Goal: Task Accomplishment & Management: Complete application form

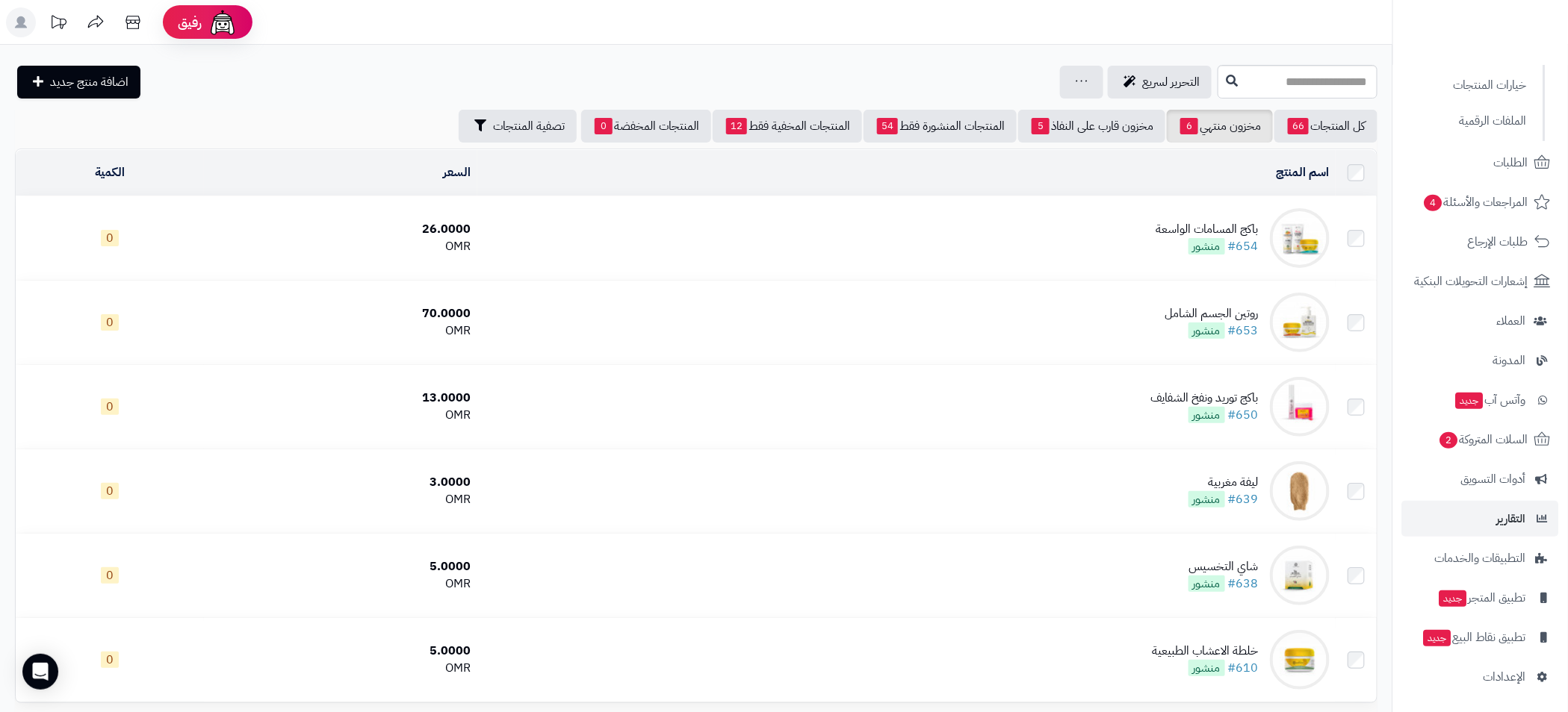
scroll to position [136, 0]
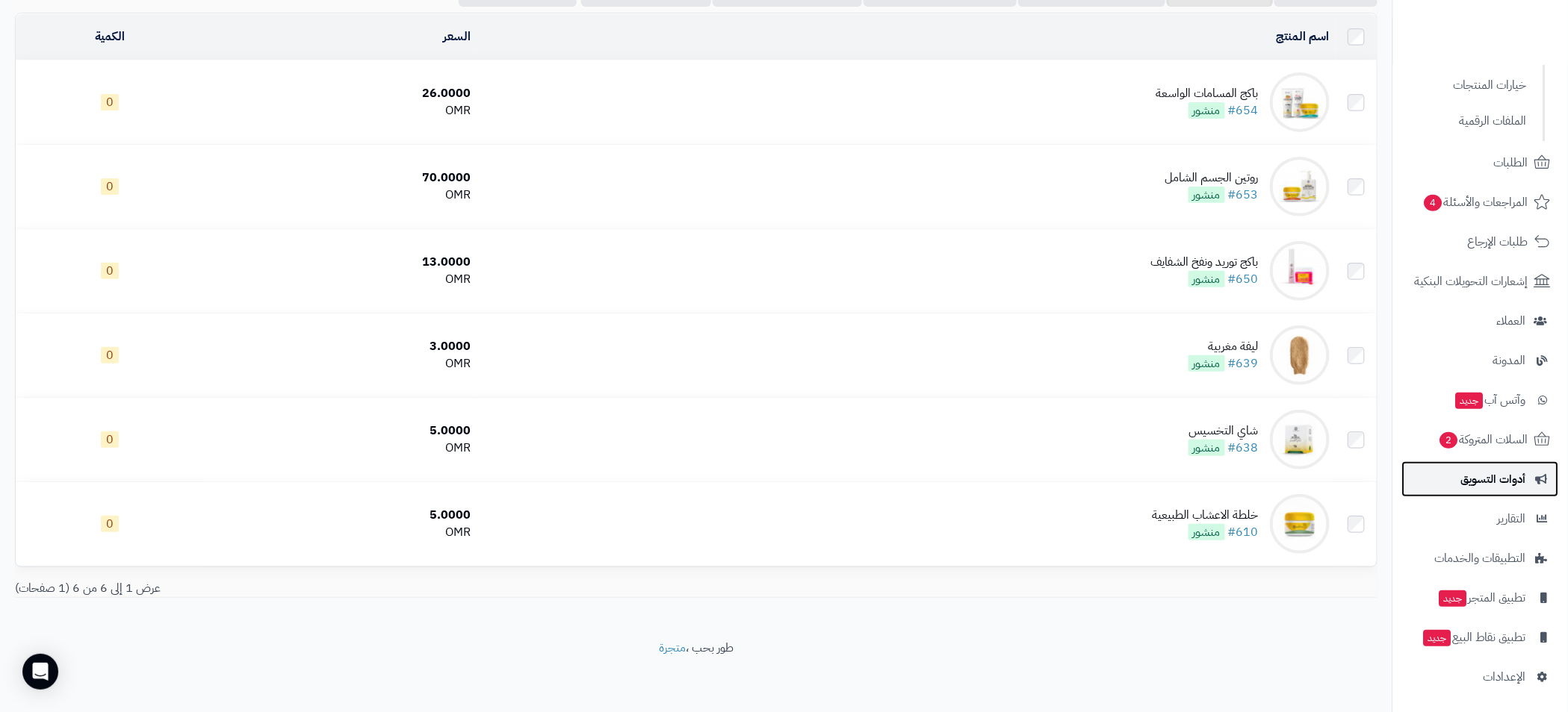
click at [1501, 469] on span "أدوات التسويق" at bounding box center [1493, 479] width 65 height 21
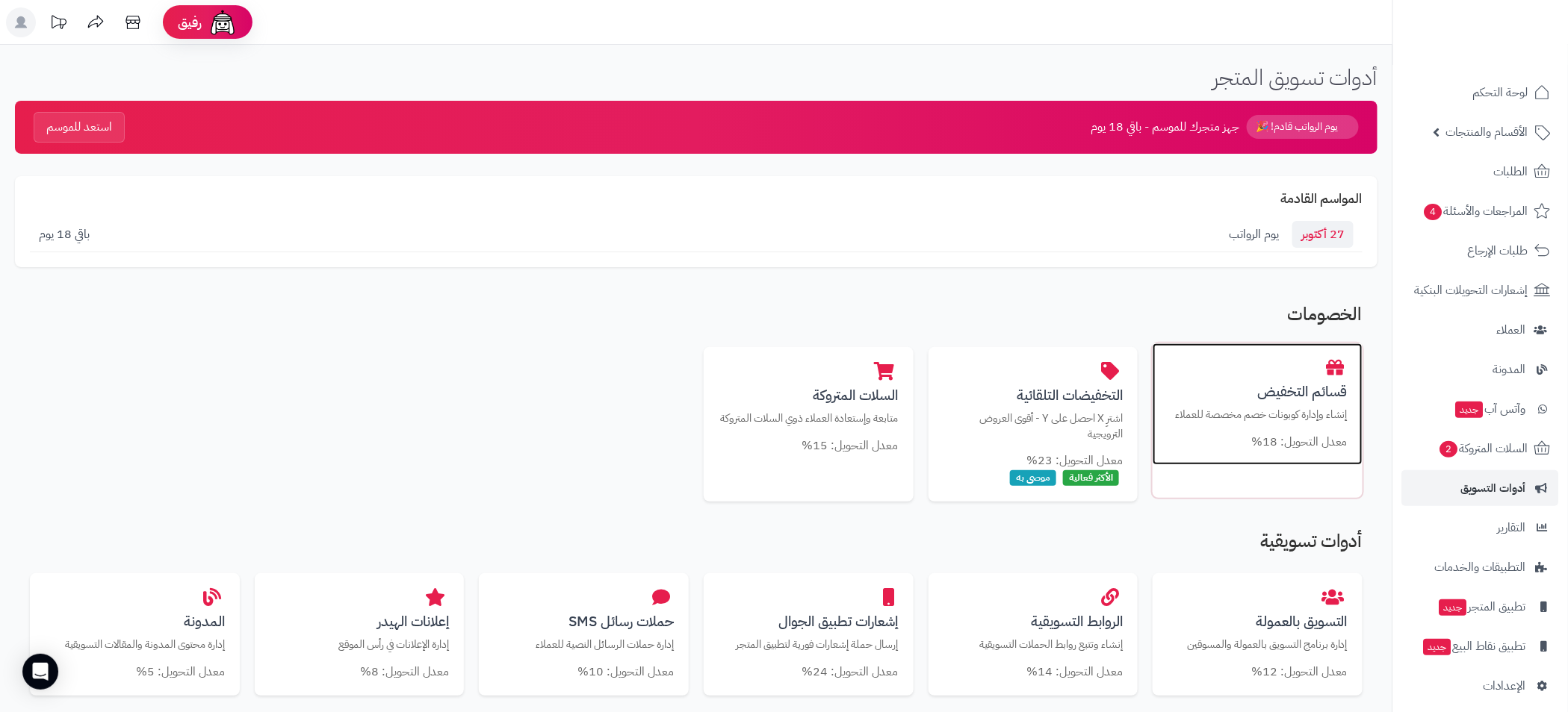
click at [1281, 399] on h3 "قسائم التخفيض" at bounding box center [1257, 392] width 180 height 16
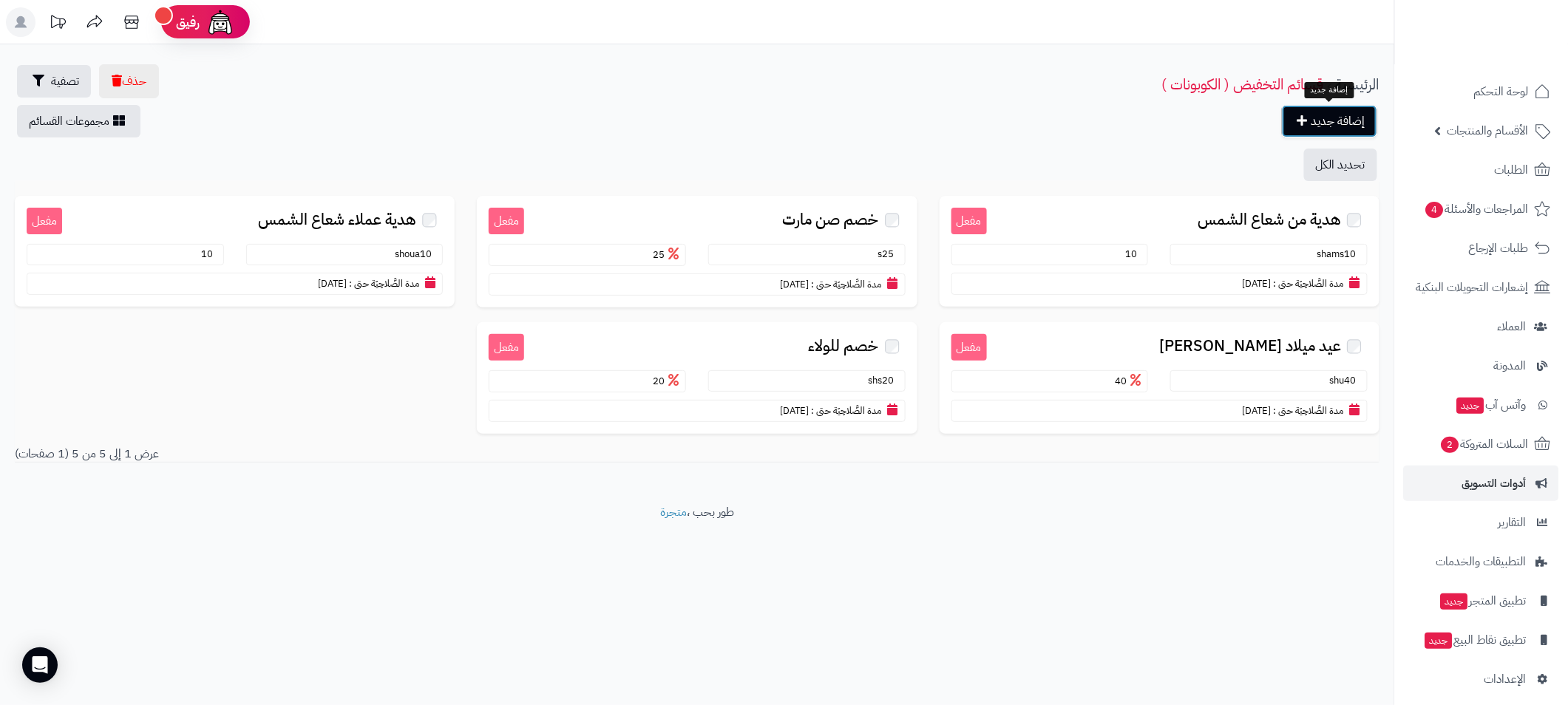
click at [1327, 123] on link "إضافة جديد" at bounding box center [1329, 120] width 95 height 32
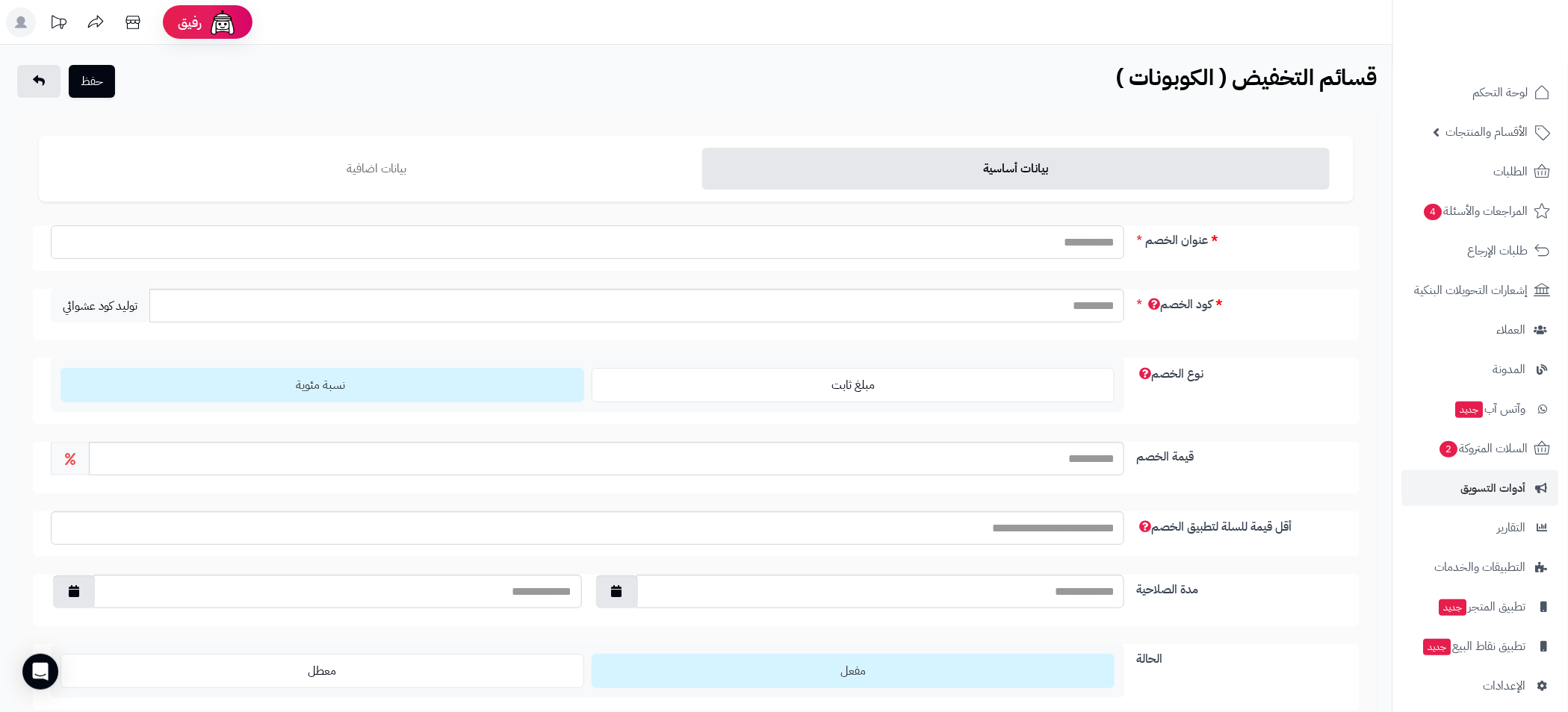
click at [1056, 242] on input "عنوان الخصم" at bounding box center [588, 242] width 1073 height 33
type input "**********"
click at [1068, 296] on input "كود الخصم" at bounding box center [637, 306] width 975 height 33
click at [127, 306] on span "توليد كود عشوائي" at bounding box center [100, 306] width 99 height 33
click at [93, 297] on span "توليد كود عشوائي" at bounding box center [100, 306] width 99 height 33
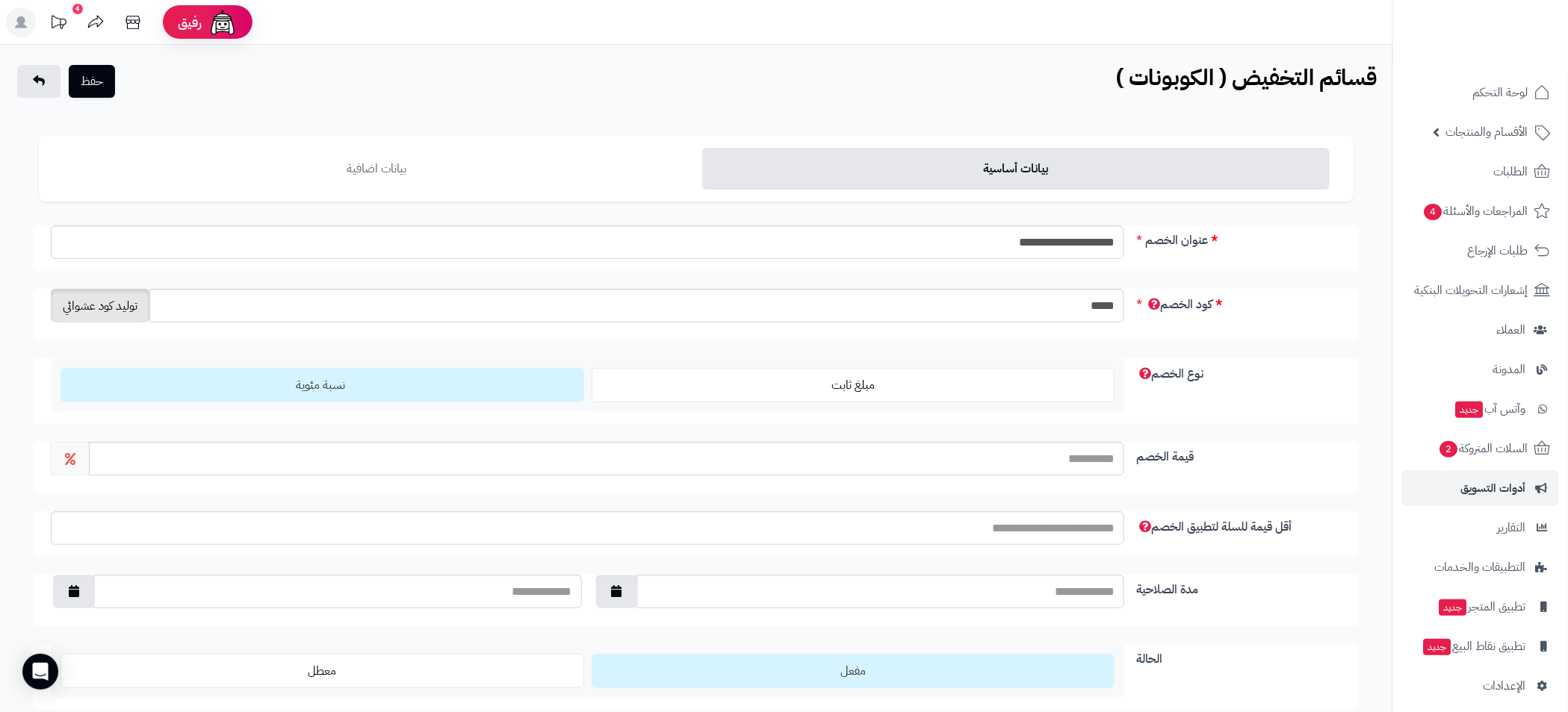
click at [93, 297] on span "توليد كود عشوائي" at bounding box center [100, 306] width 99 height 33
click at [1024, 315] on input "*****" at bounding box center [637, 306] width 975 height 33
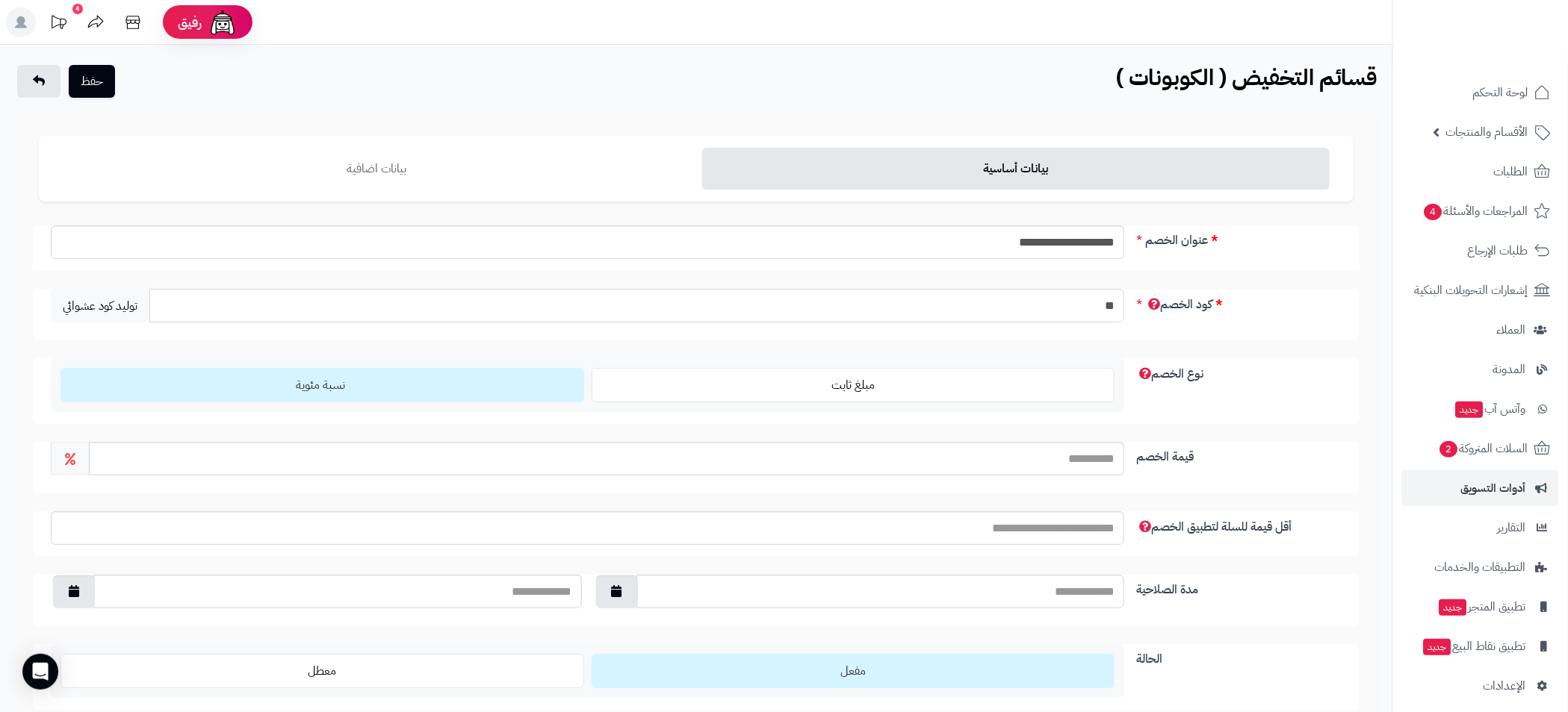
type input "*"
click at [1087, 304] on input "*******" at bounding box center [637, 306] width 975 height 33
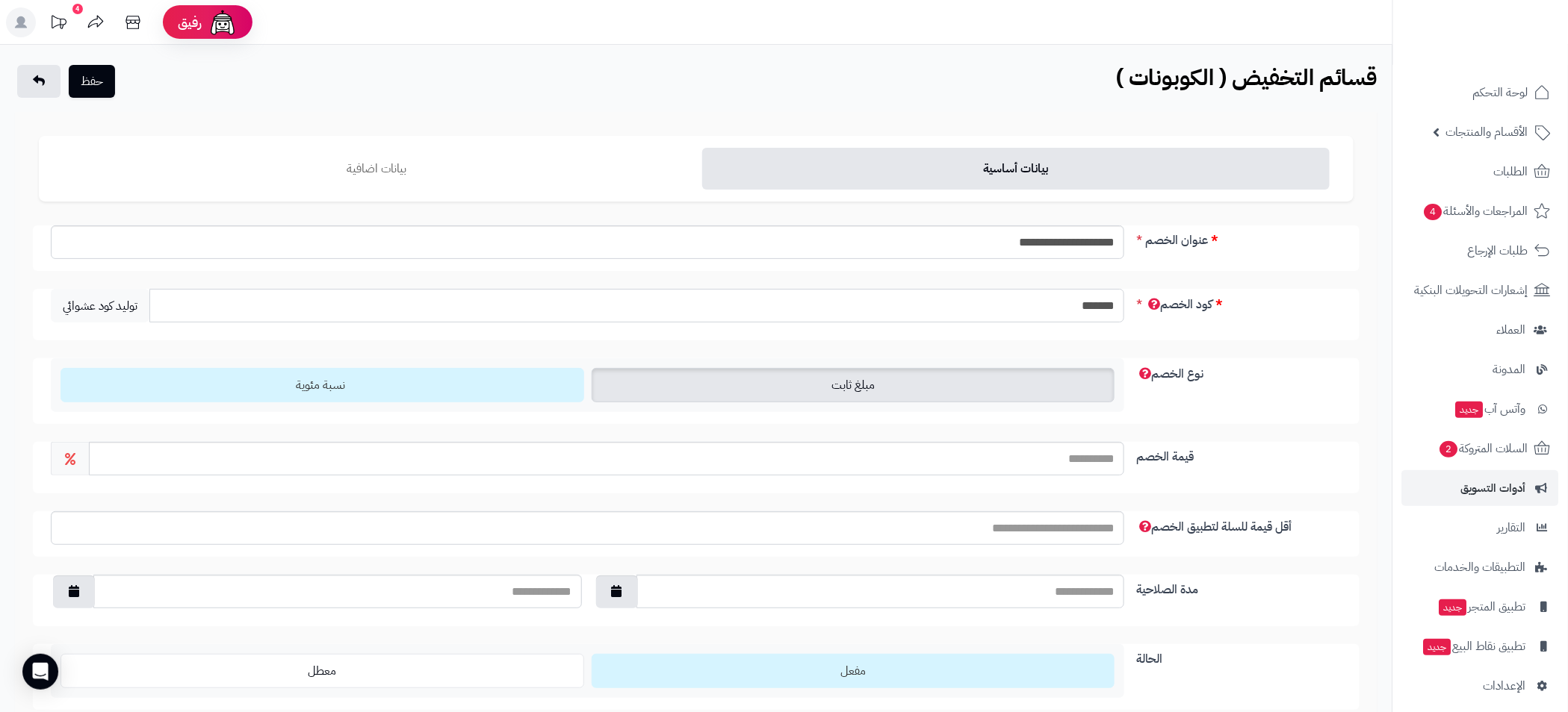
type input "*******"
click at [793, 385] on label "مبلغ ثابت" at bounding box center [853, 385] width 524 height 34
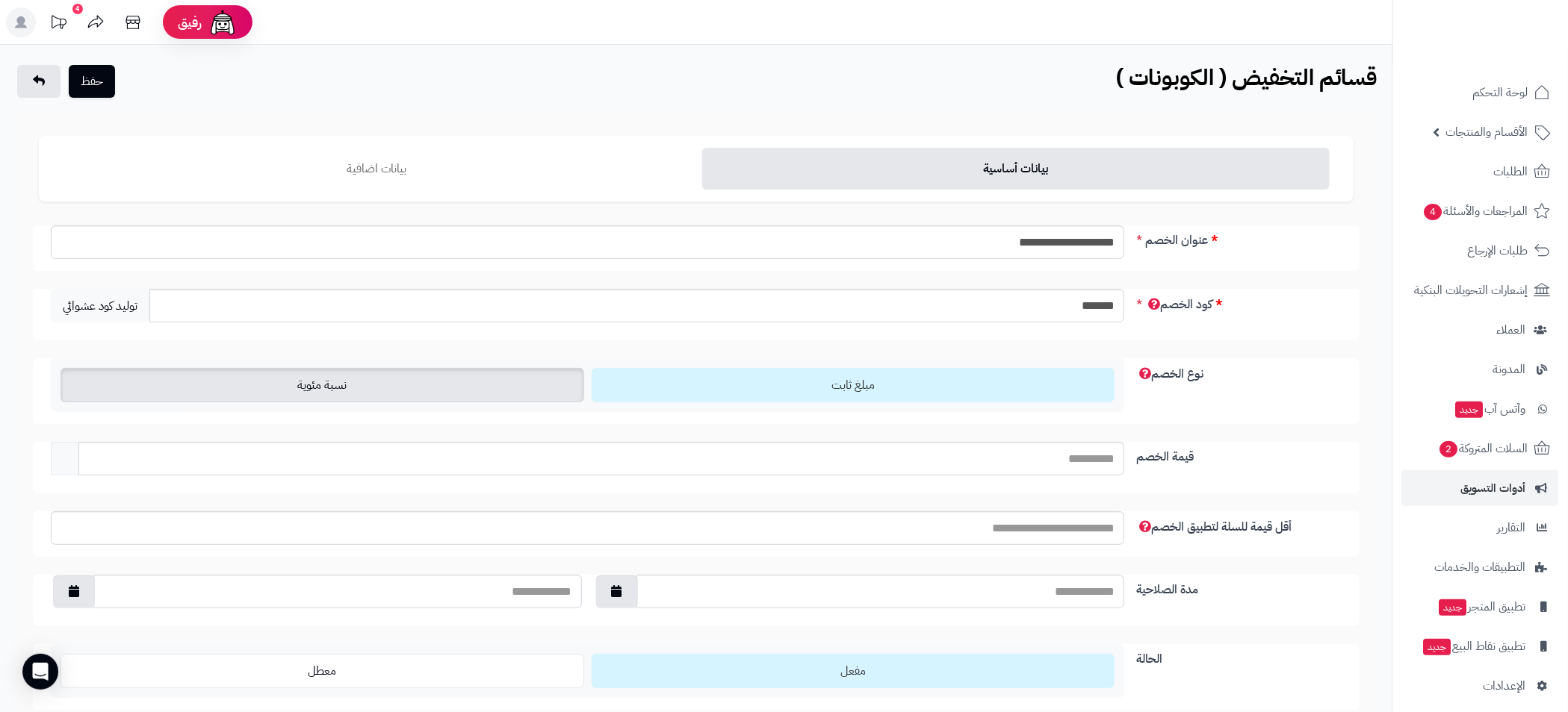
click at [444, 385] on label "نسبة مئوية" at bounding box center [322, 385] width 524 height 34
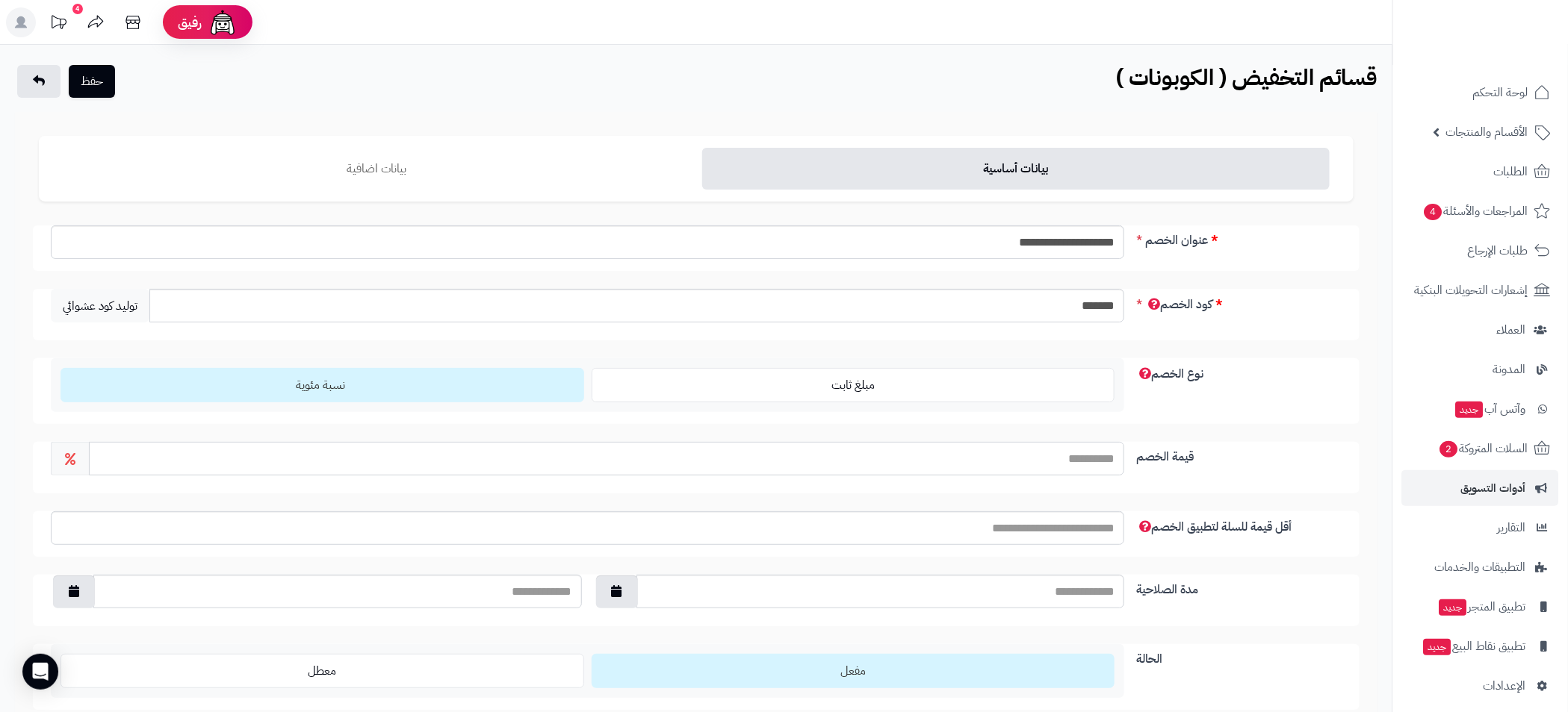
click at [1069, 469] on input "قيمة الخصم" at bounding box center [607, 459] width 1035 height 33
type input "**"
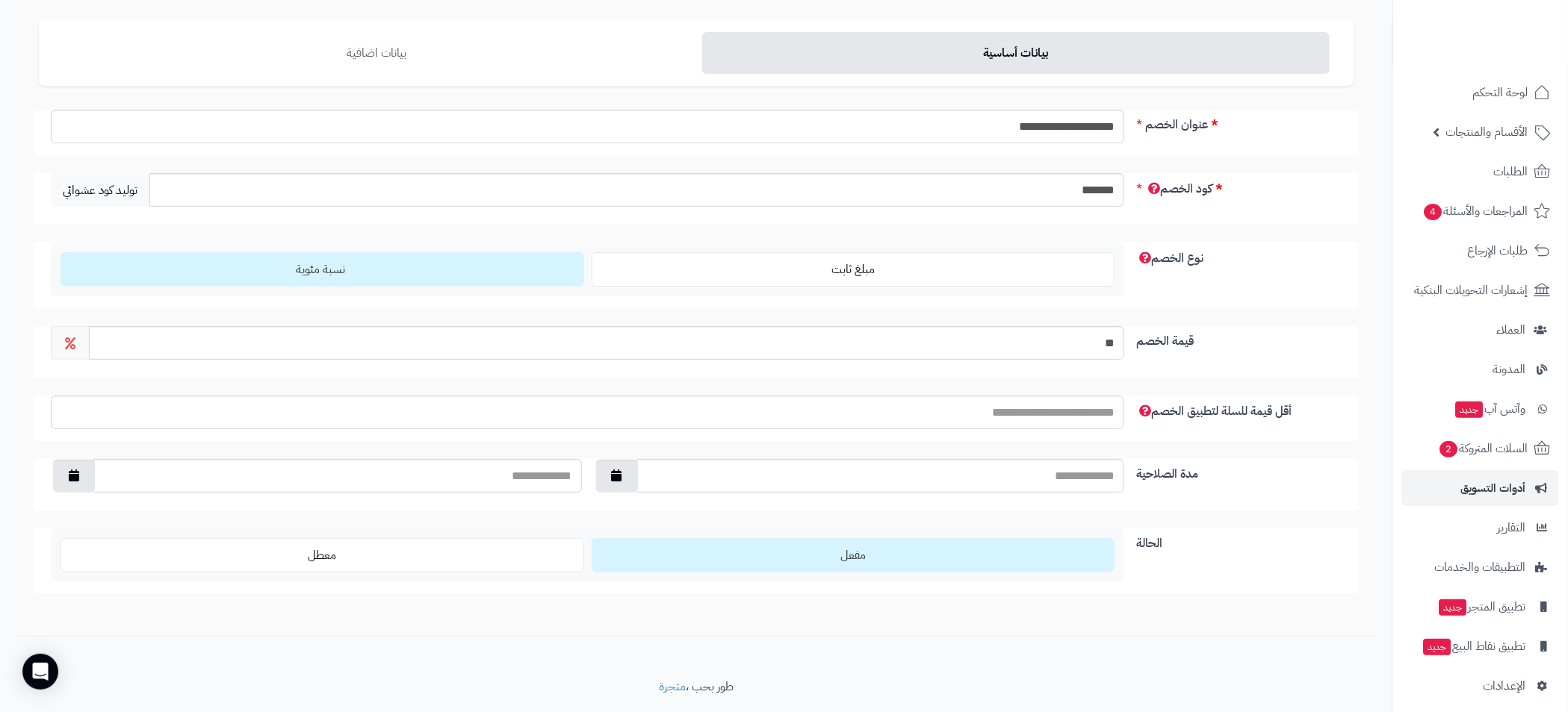
scroll to position [156, 0]
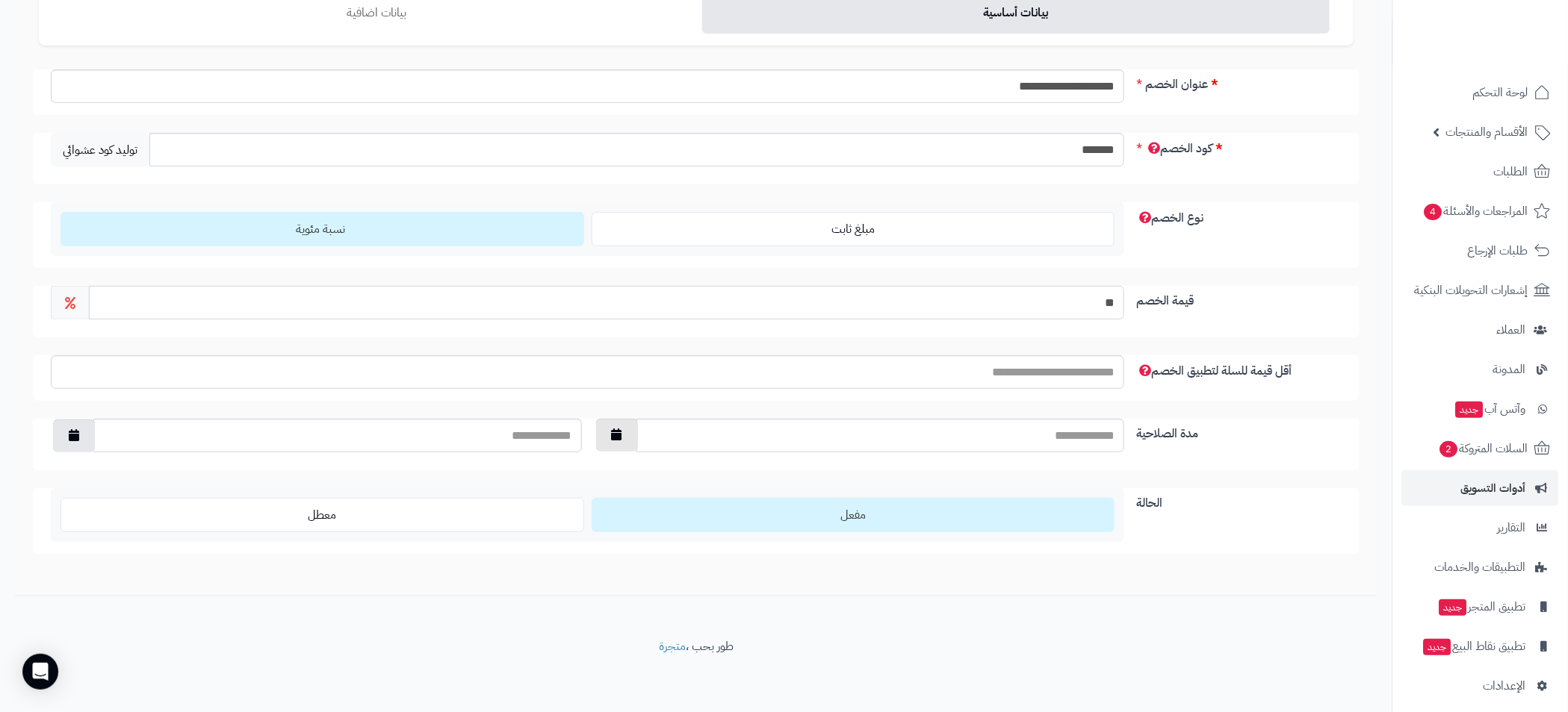
click at [622, 435] on icon "button" at bounding box center [616, 434] width 10 height 12
type input "**********"
drag, startPoint x: 693, startPoint y: 541, endPoint x: 684, endPoint y: 534, distance: 11.4
click at [693, 541] on td "8" at bounding box center [687, 536] width 27 height 22
click at [68, 425] on button "button" at bounding box center [74, 435] width 42 height 33
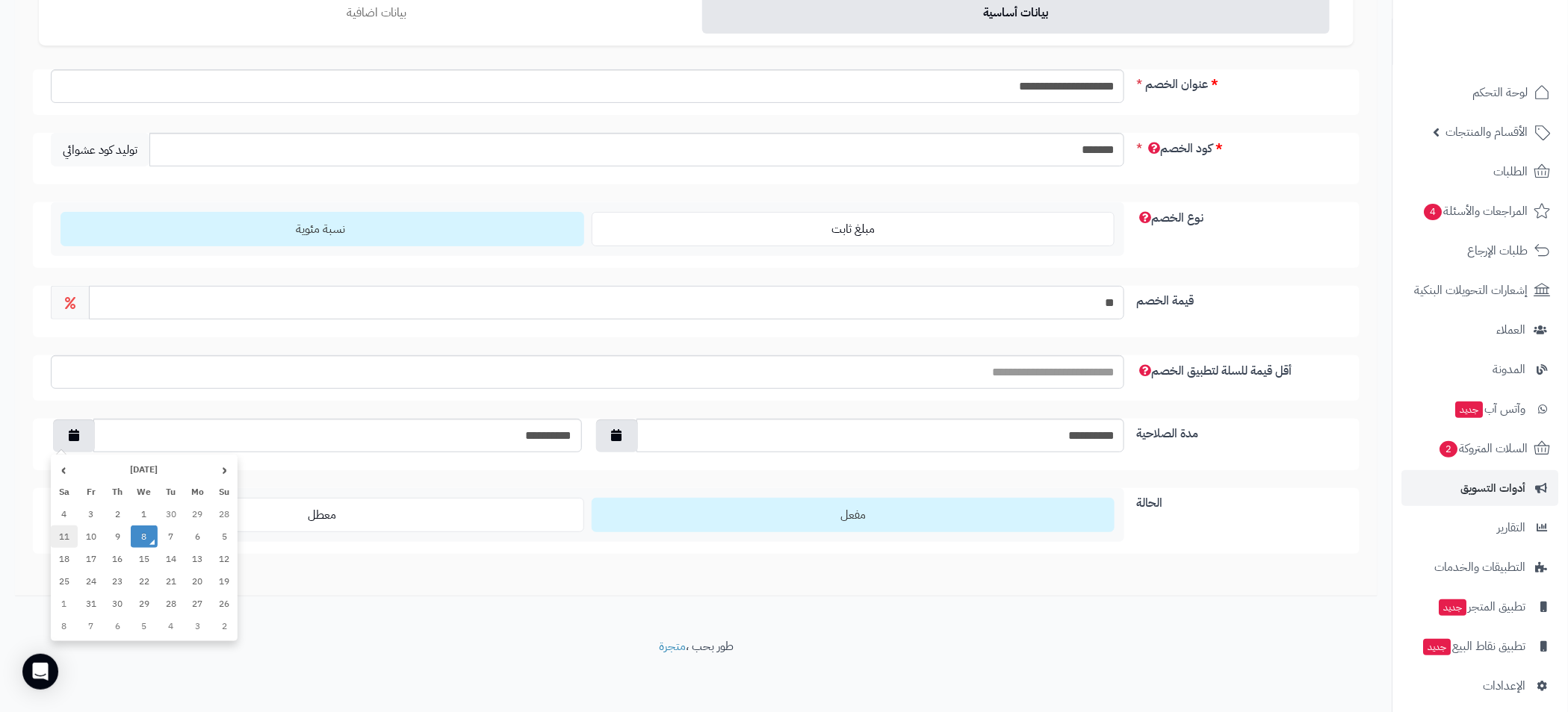
click at [76, 536] on td "11" at bounding box center [64, 536] width 27 height 22
click at [83, 442] on button "button" at bounding box center [74, 435] width 42 height 33
click at [116, 538] on td "9" at bounding box center [118, 536] width 27 height 22
click at [84, 445] on button "button" at bounding box center [74, 435] width 42 height 33
click at [99, 532] on td "10" at bounding box center [91, 536] width 27 height 22
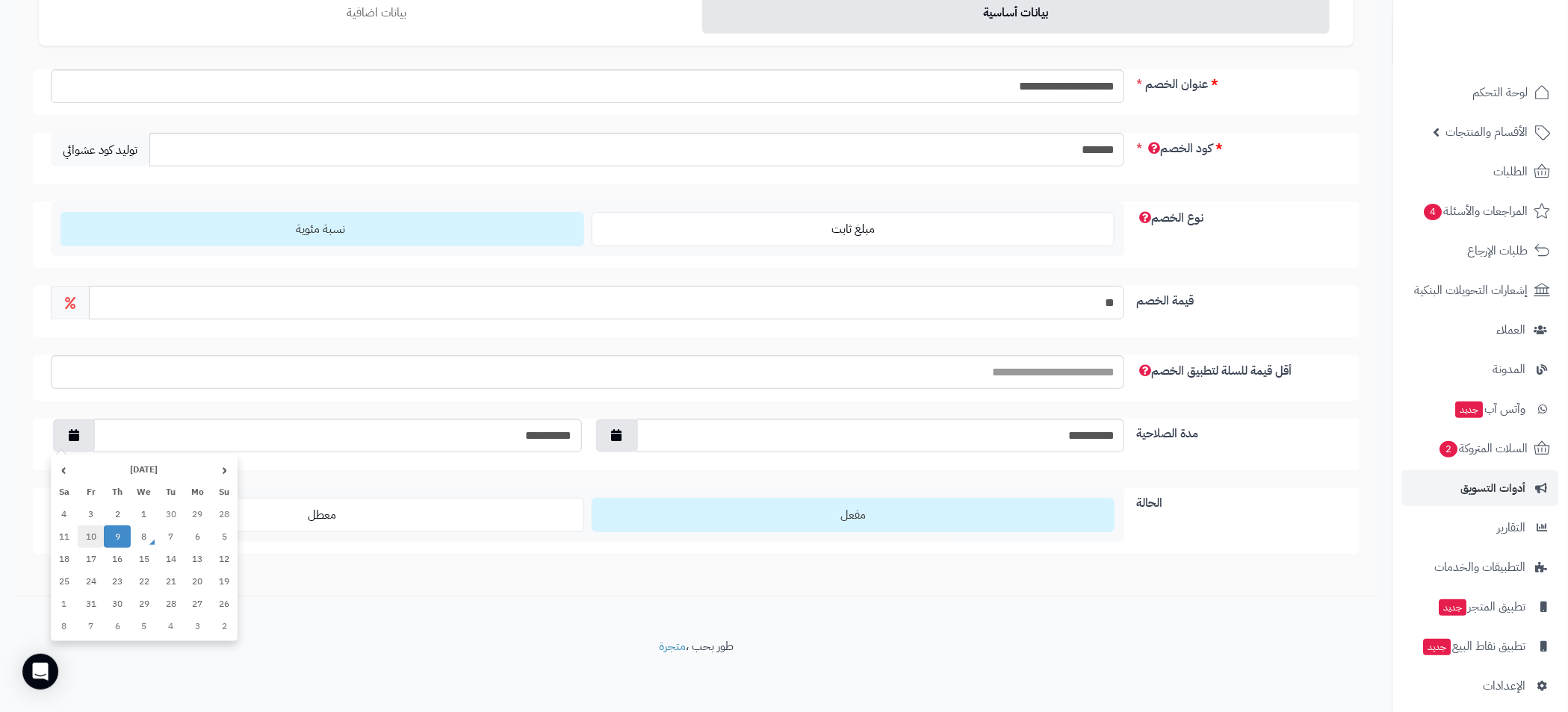
type input "**********"
click at [833, 514] on label "مفعل" at bounding box center [853, 515] width 524 height 34
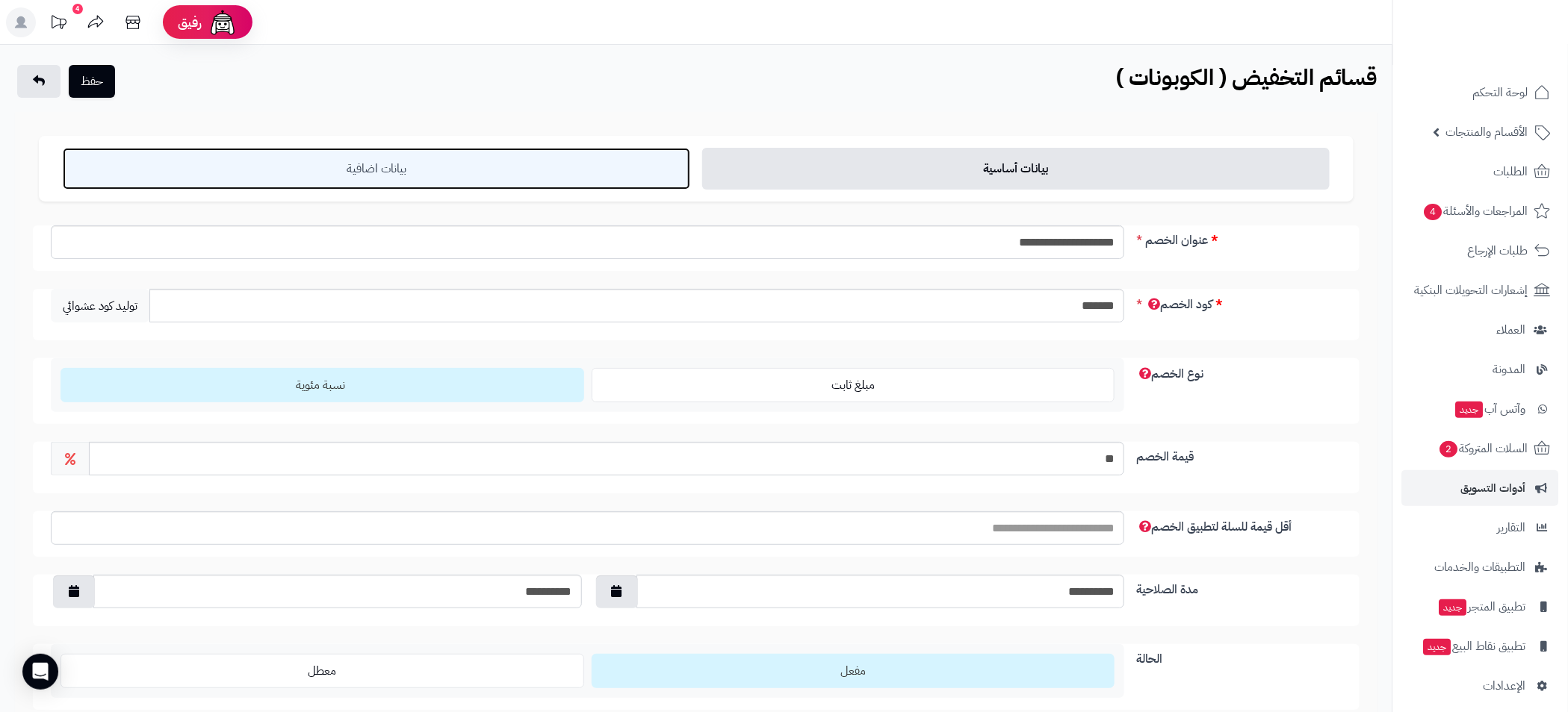
click at [393, 169] on link "بيانات اضافية" at bounding box center [376, 168] width 627 height 42
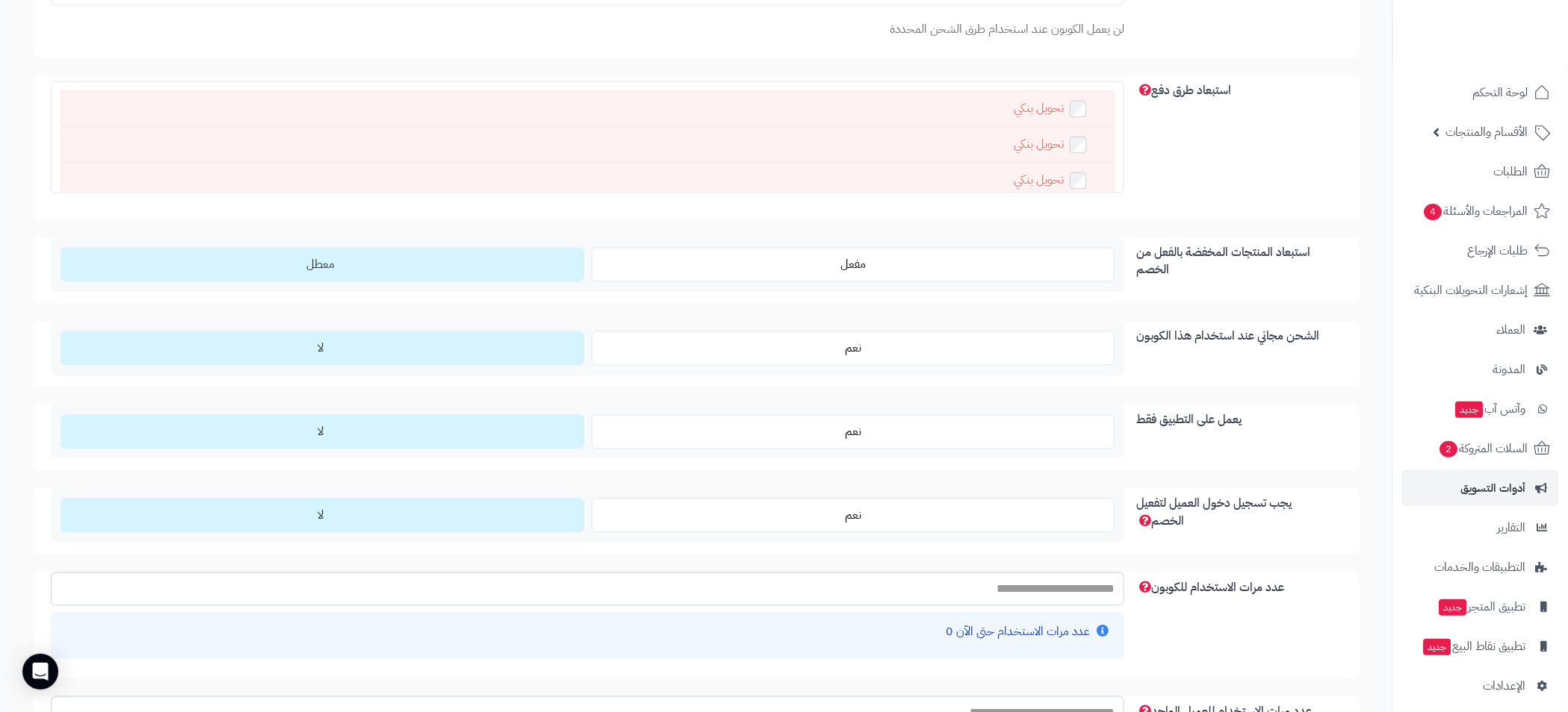
scroll to position [1610, 0]
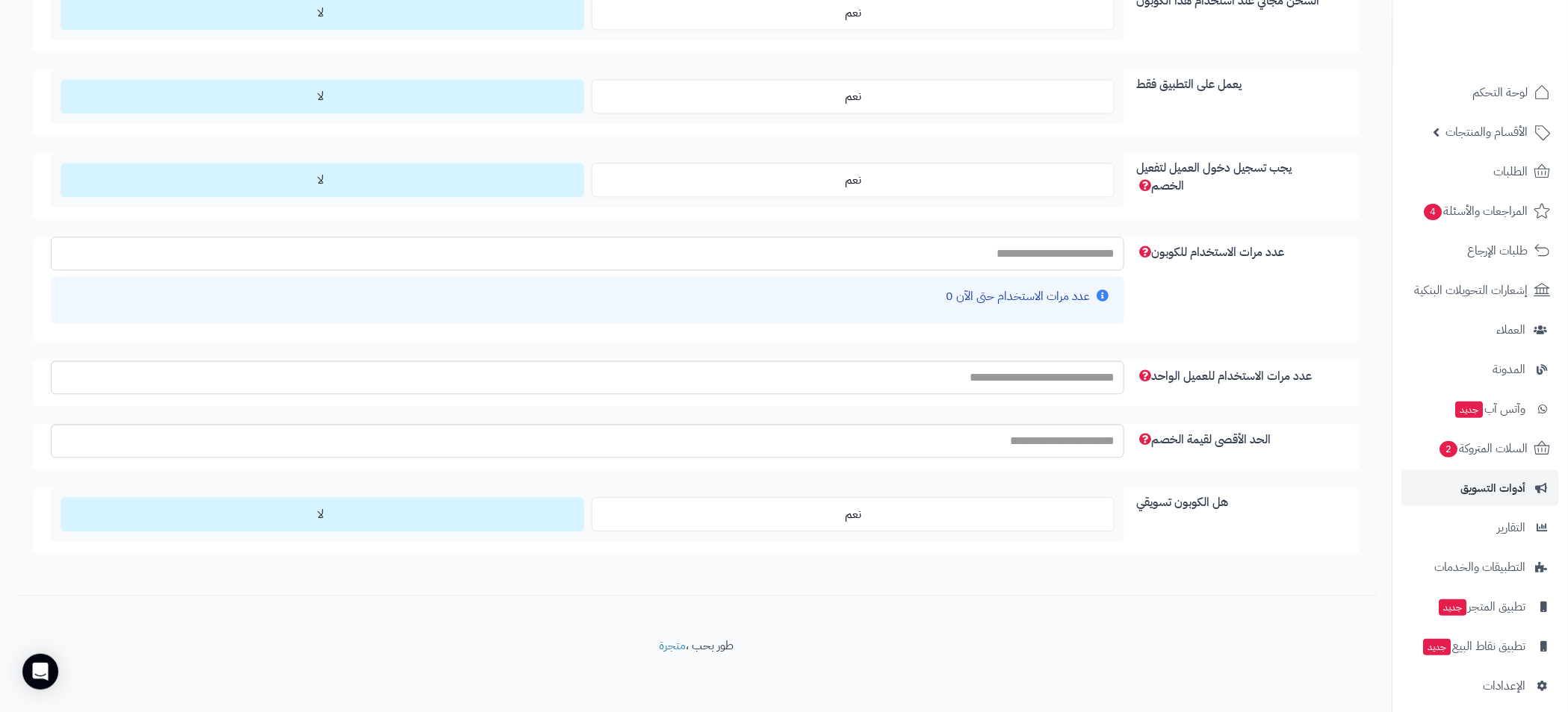
click at [1104, 256] on input "عدد مرات الاستخدام للكوبون" at bounding box center [588, 253] width 1073 height 33
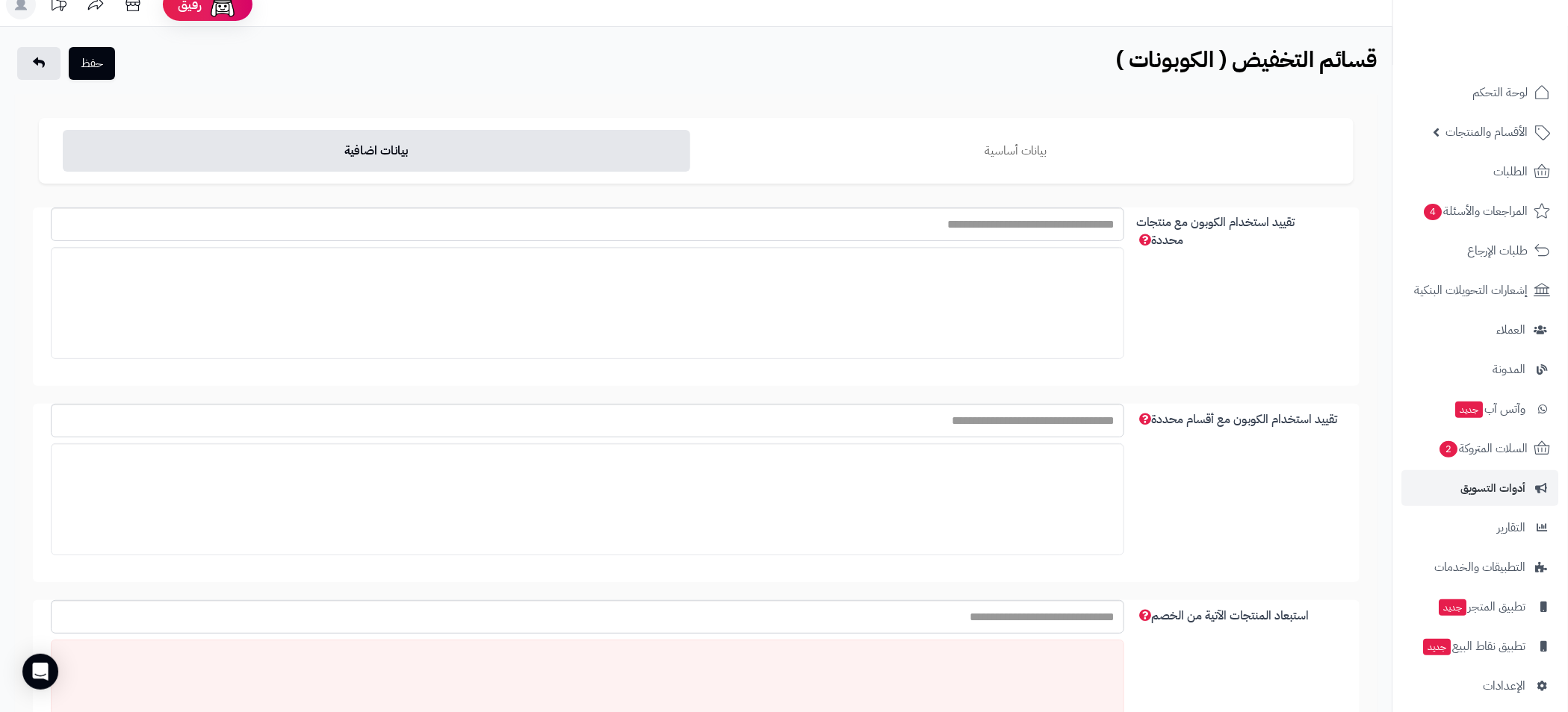
scroll to position [0, 0]
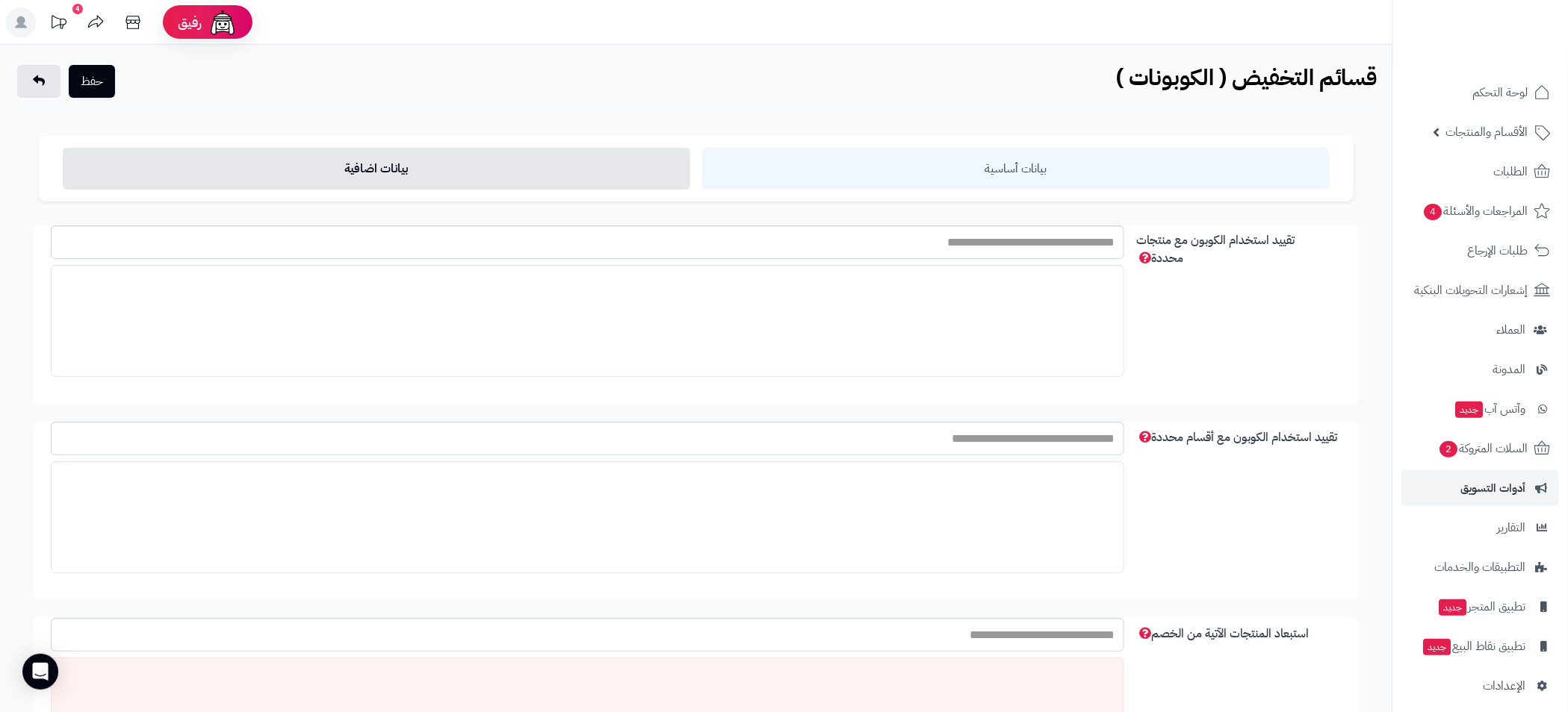
type input "*"
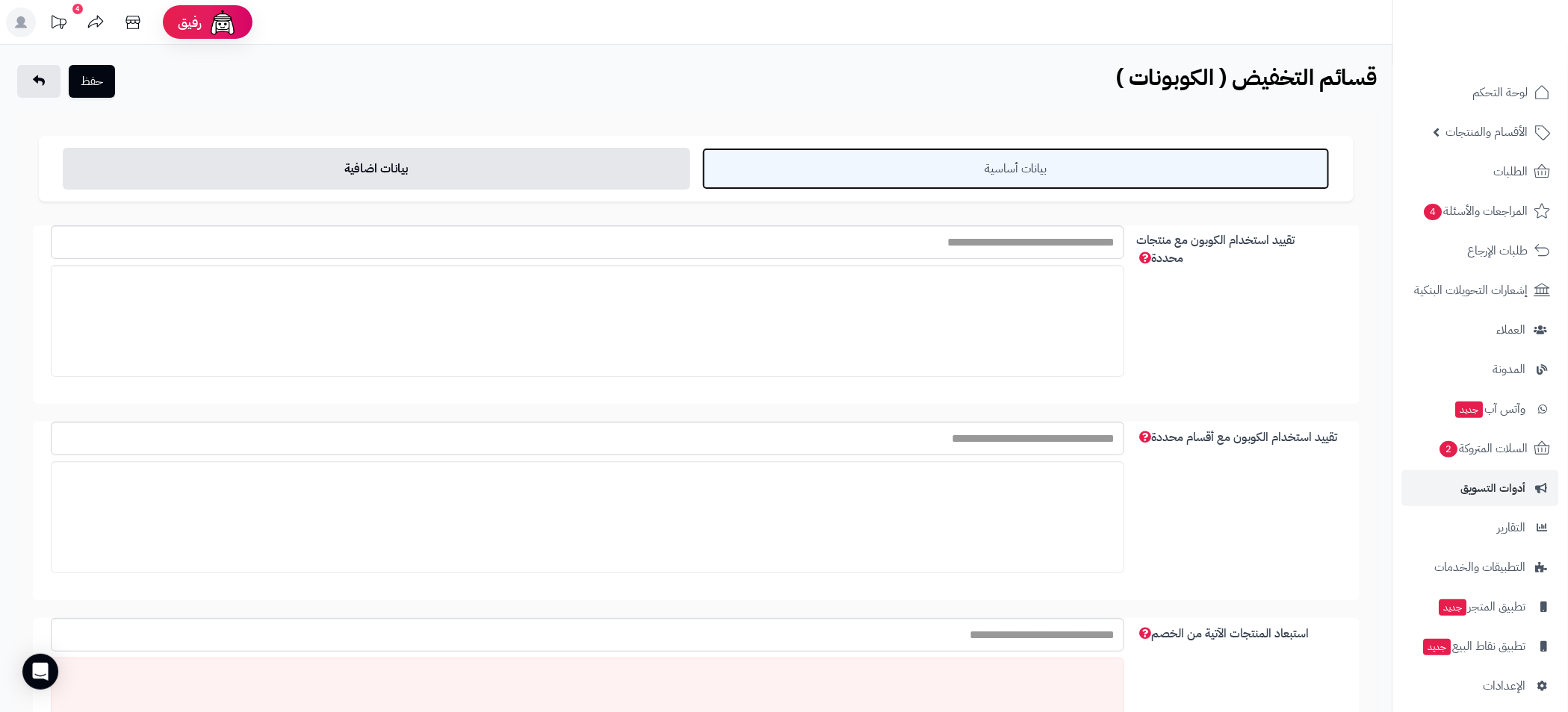
click at [1044, 166] on link "بيانات أساسية" at bounding box center [1015, 168] width 627 height 42
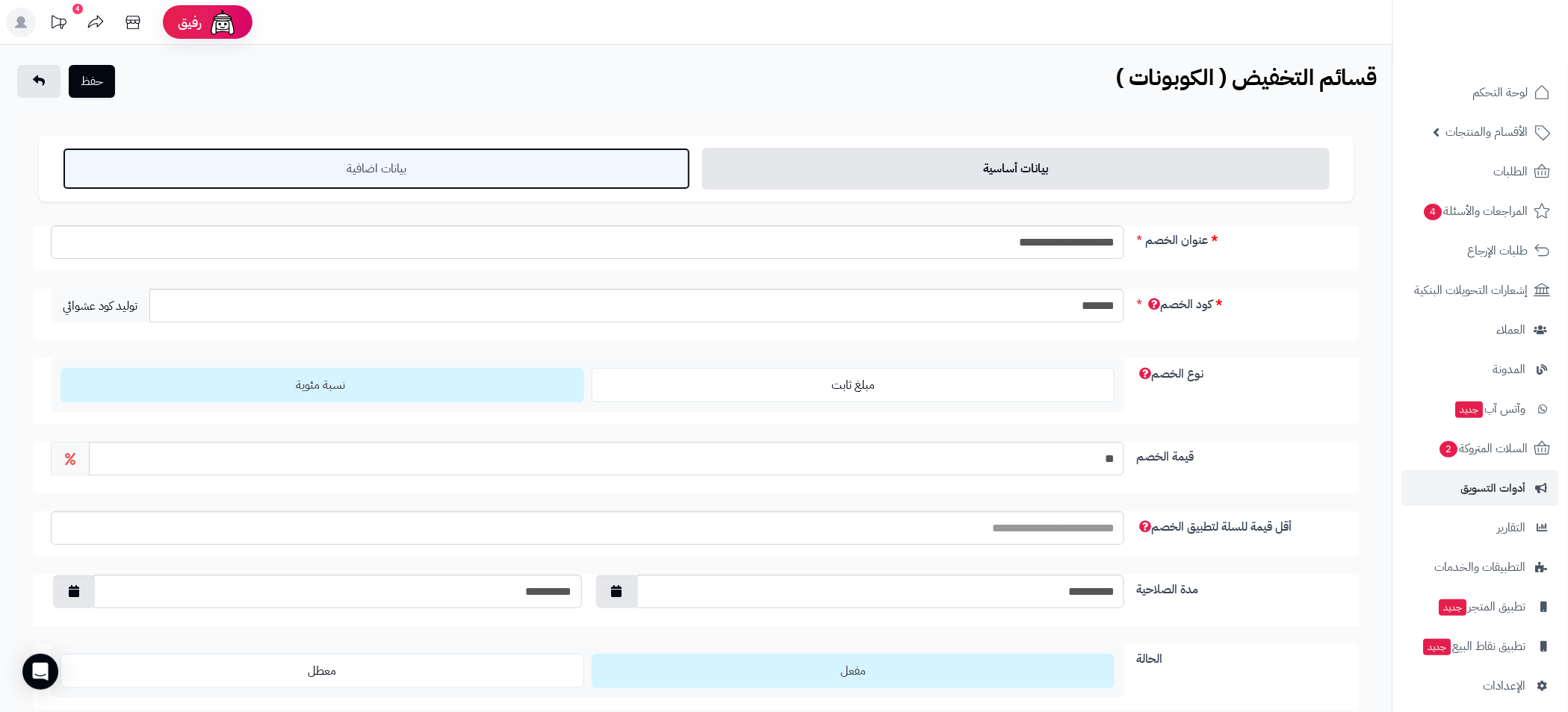
click at [469, 181] on link "بيانات اضافية" at bounding box center [376, 168] width 627 height 42
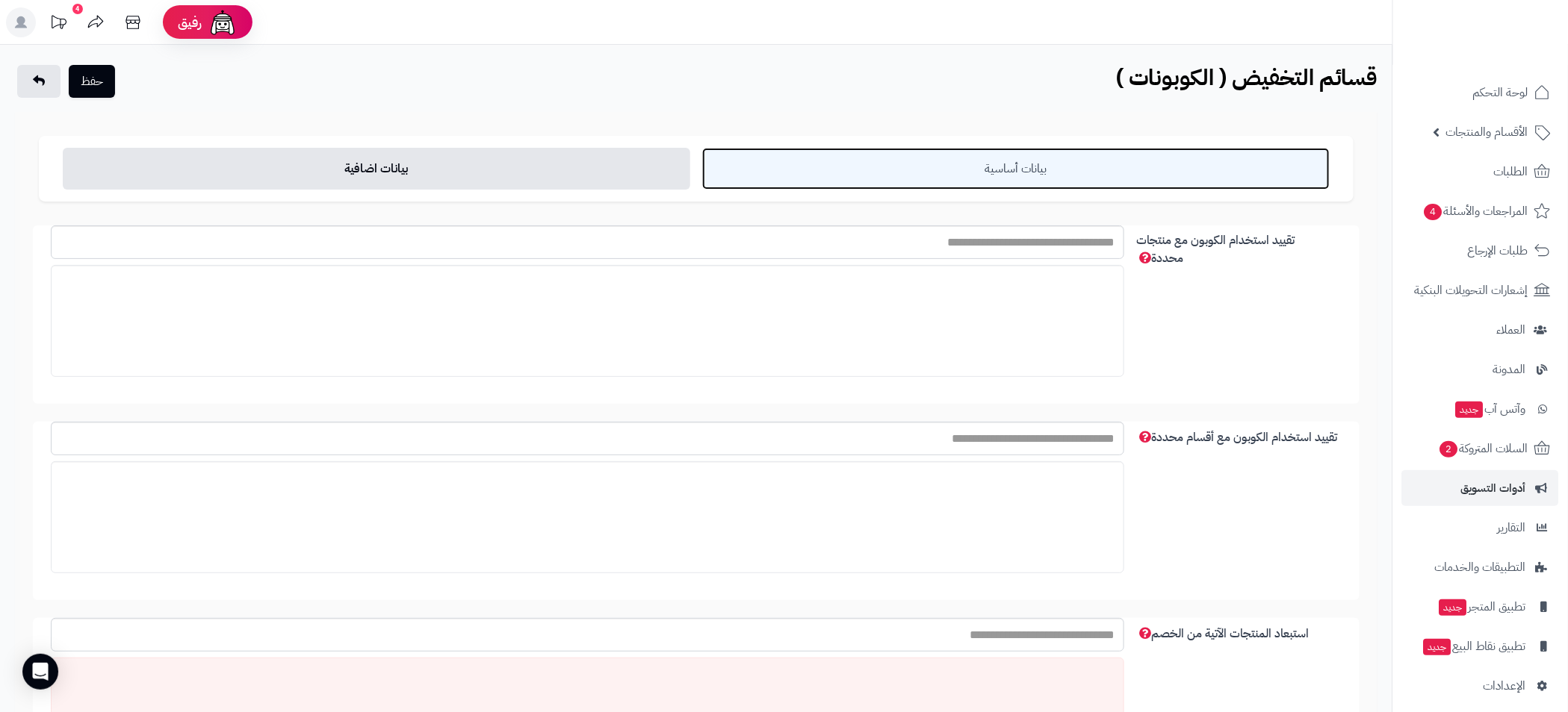
click at [1124, 163] on link "بيانات أساسية" at bounding box center [1015, 168] width 627 height 42
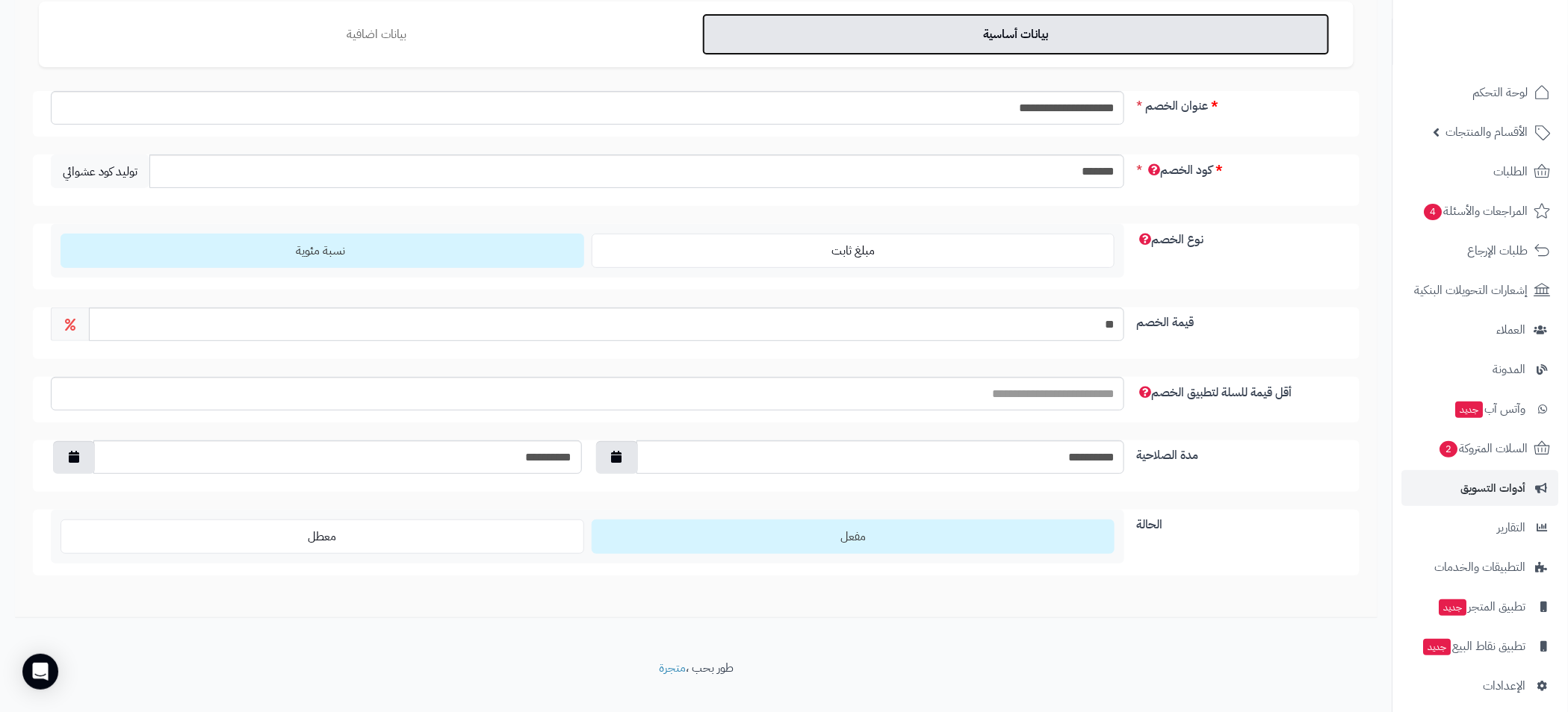
scroll to position [156, 0]
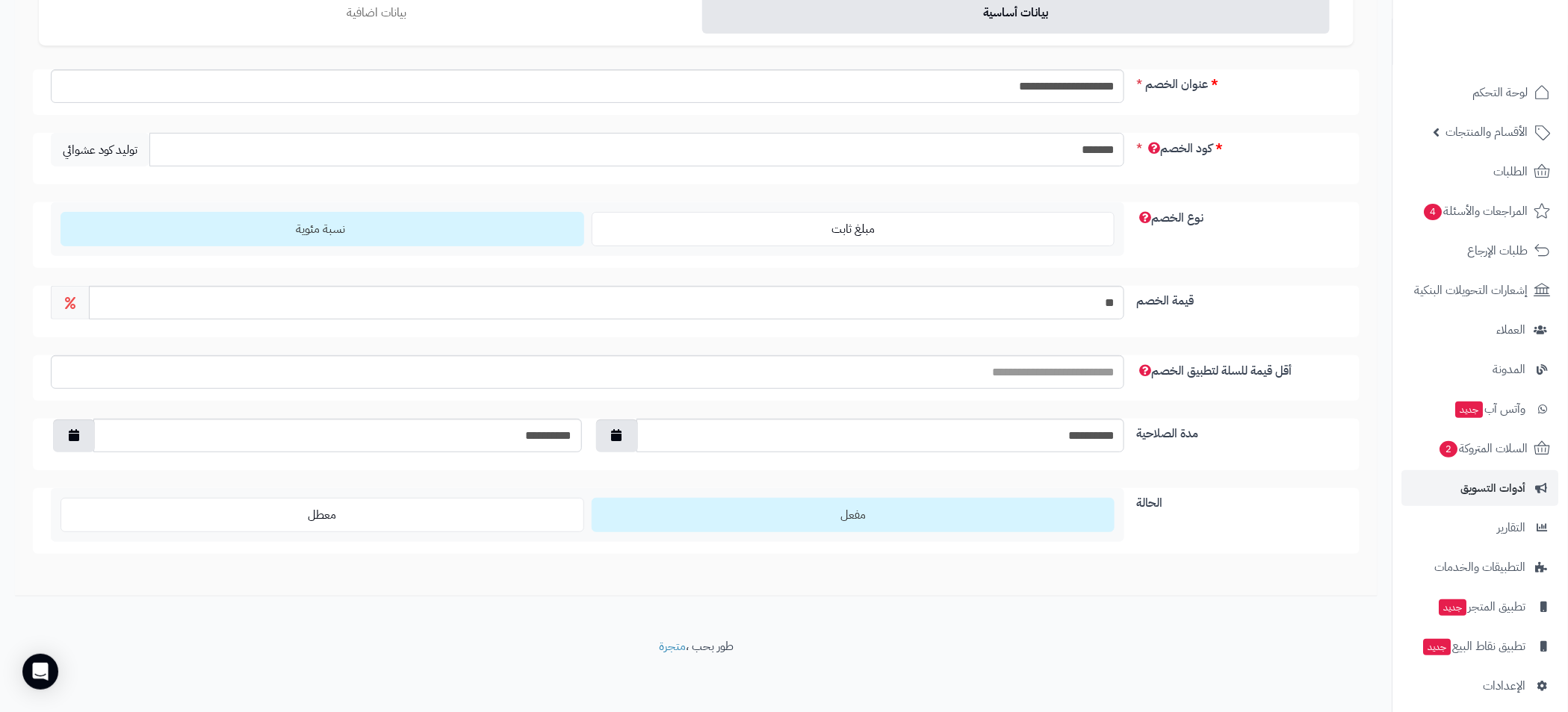
click at [1101, 147] on input "*******" at bounding box center [637, 149] width 975 height 33
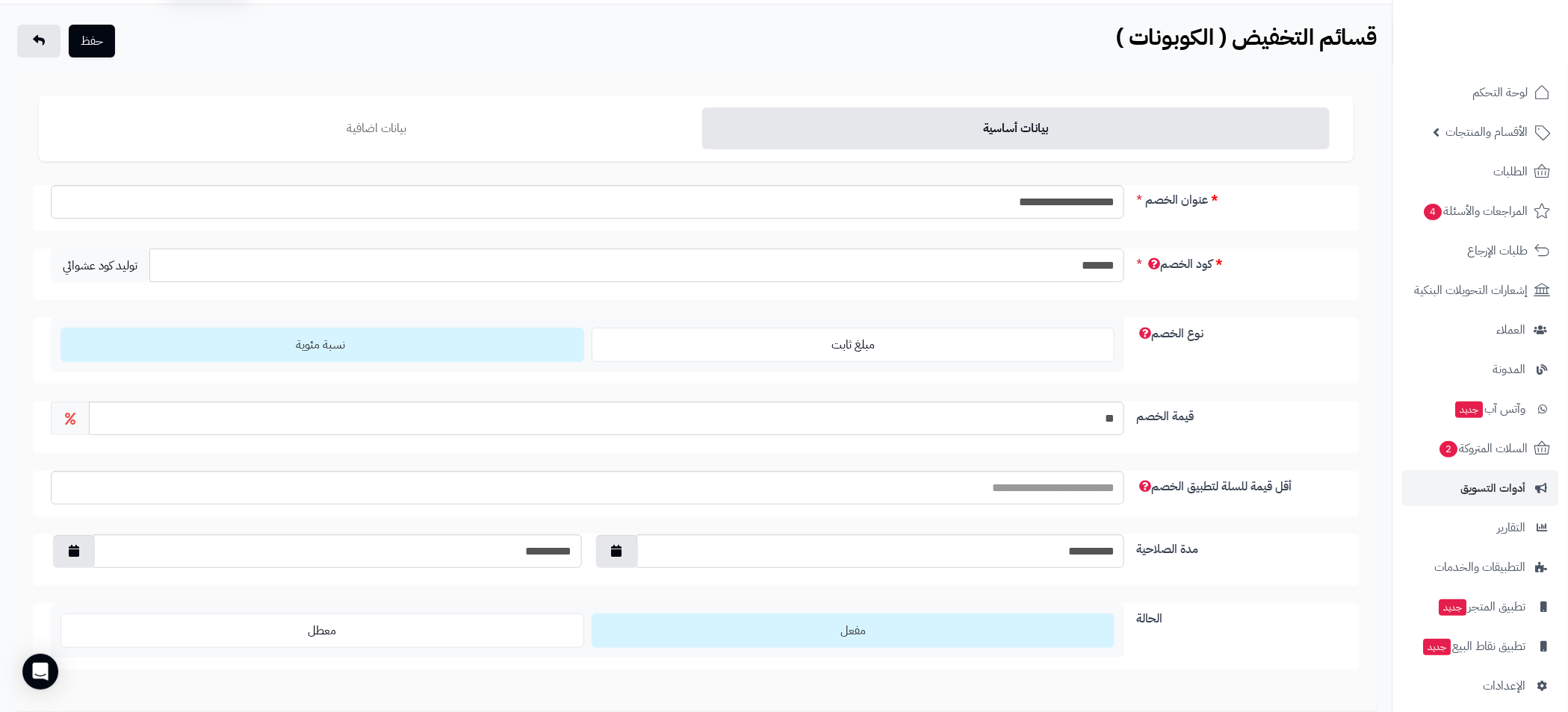
scroll to position [0, 0]
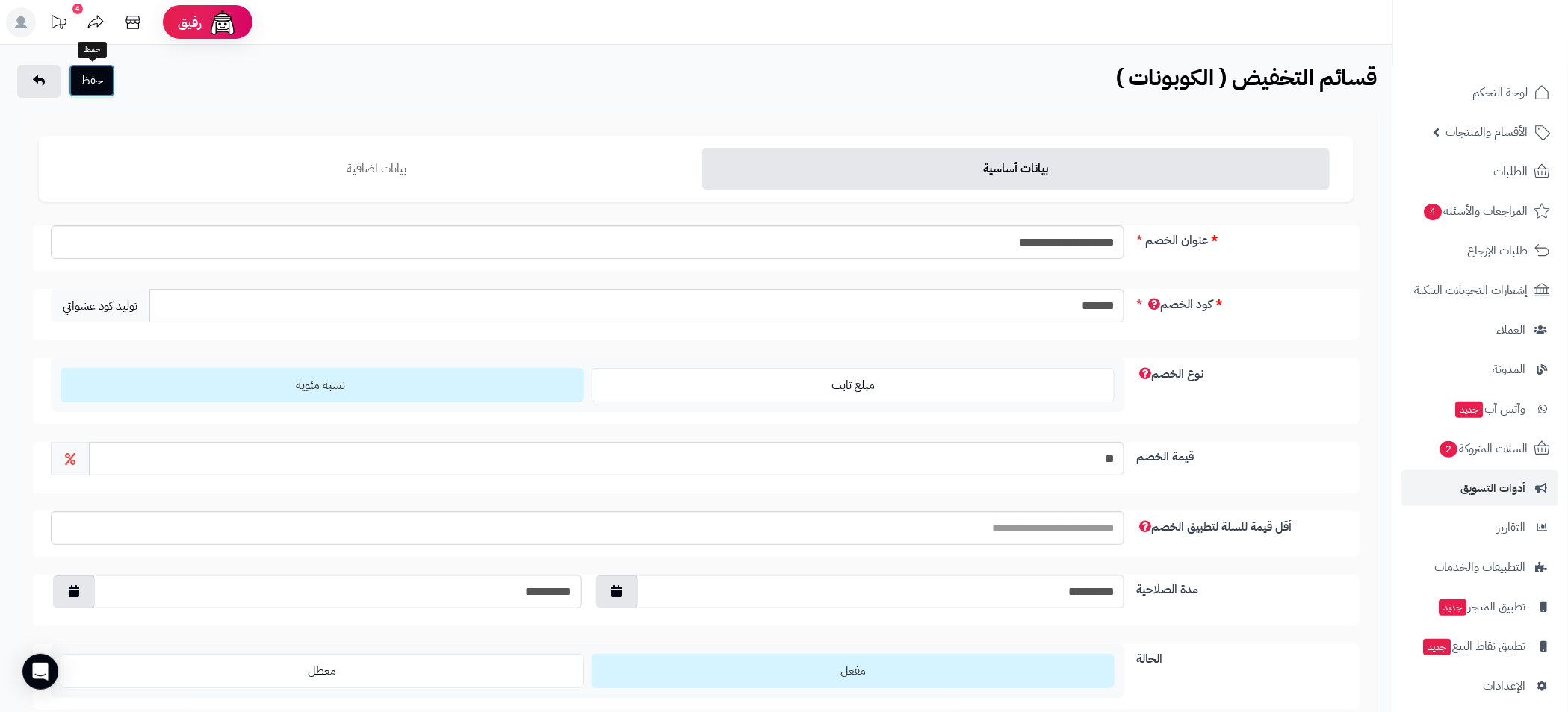
click at [80, 79] on button "حفظ" at bounding box center [91, 80] width 46 height 33
